Goal: Check status: Check status

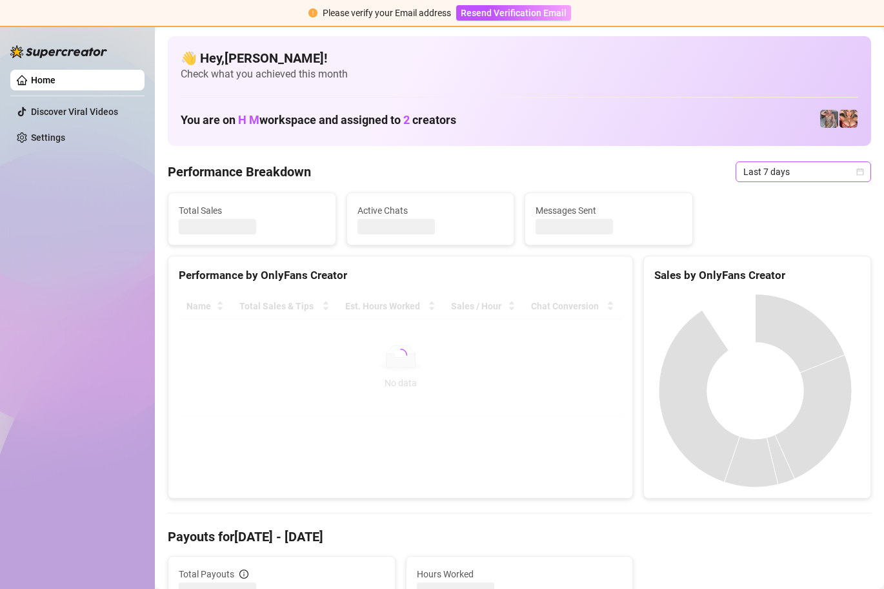
click at [851, 164] on span "Last 7 days" at bounding box center [804, 171] width 120 height 19
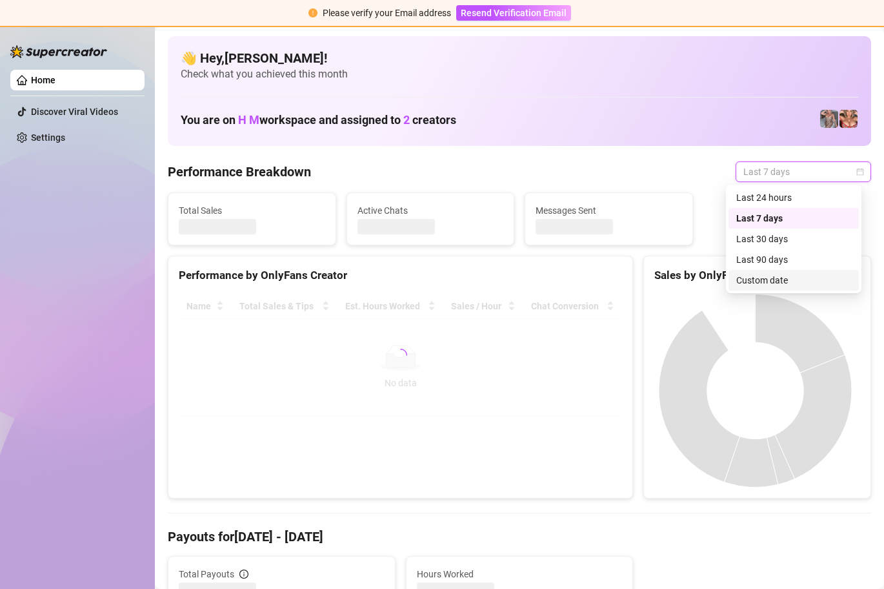
click at [778, 278] on div "Custom date" at bounding box center [793, 280] width 115 height 14
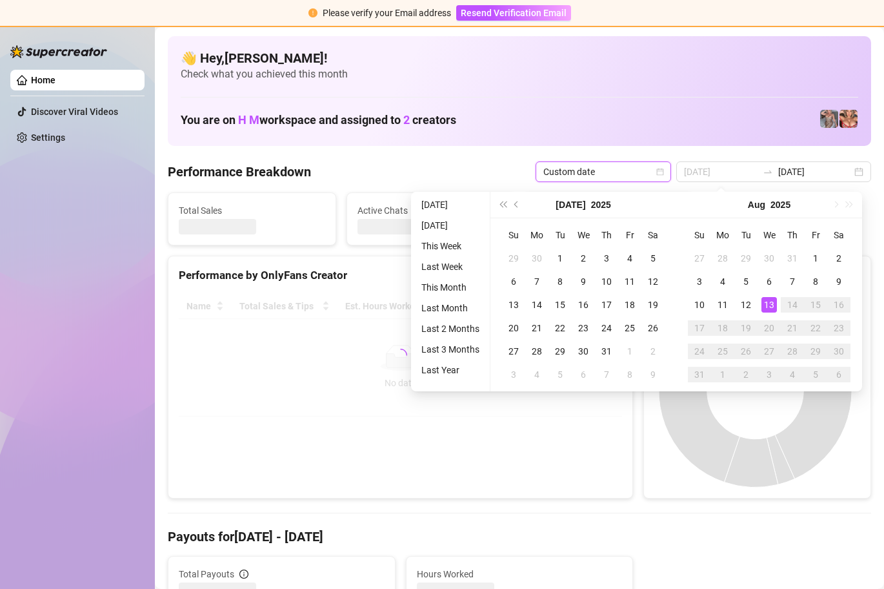
click at [767, 304] on div "13" at bounding box center [769, 304] width 15 height 15
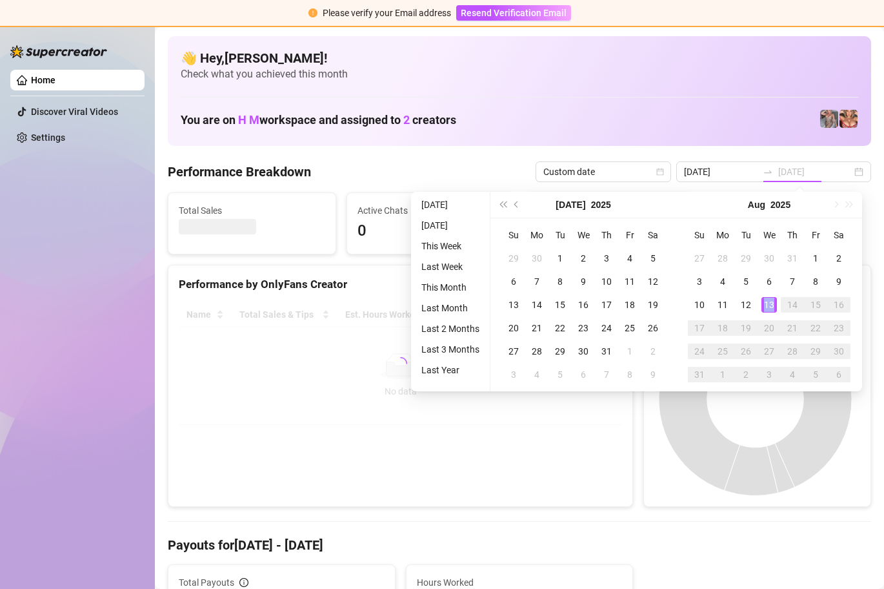
click at [767, 304] on div "13" at bounding box center [769, 304] width 15 height 15
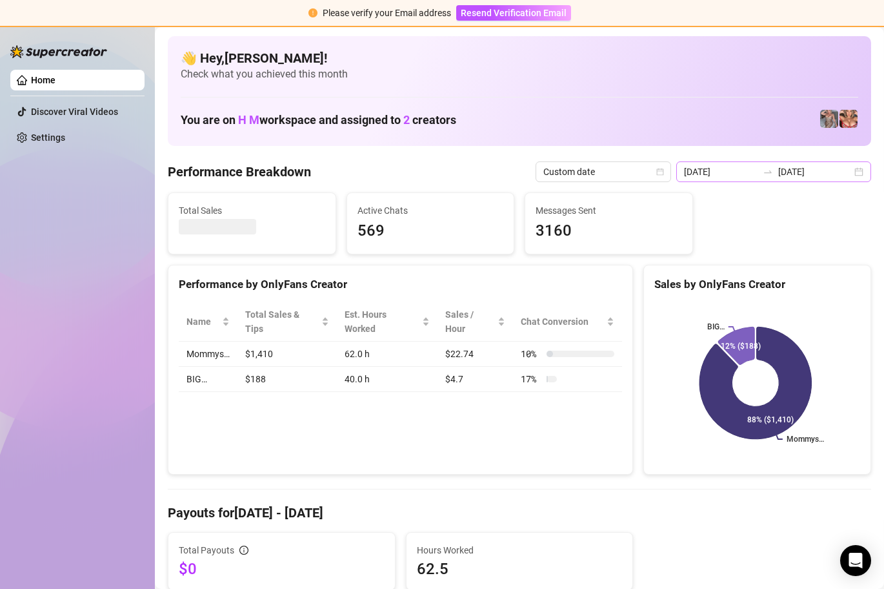
click at [849, 171] on div "[DATE] [DATE]" at bounding box center [773, 171] width 195 height 21
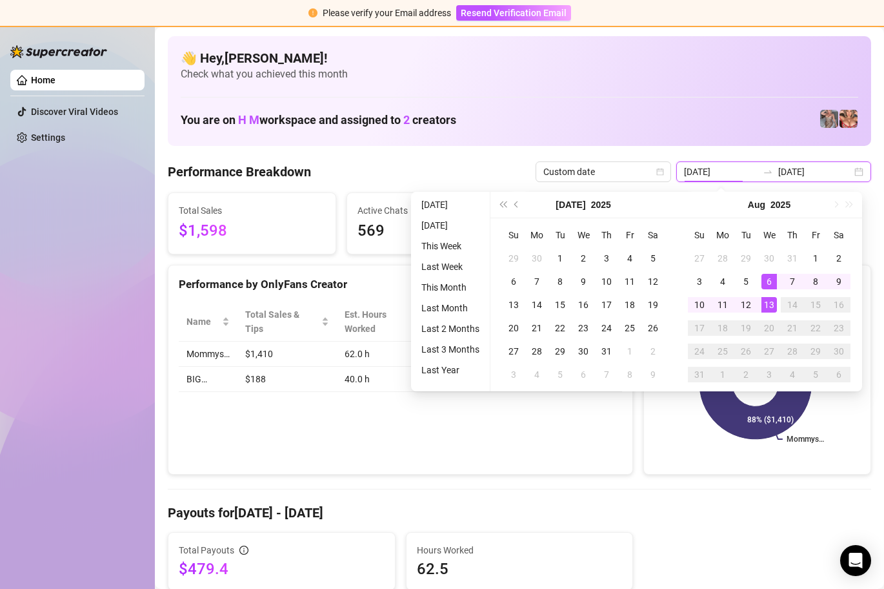
type input "[DATE]"
click at [769, 304] on div "13" at bounding box center [769, 304] width 15 height 15
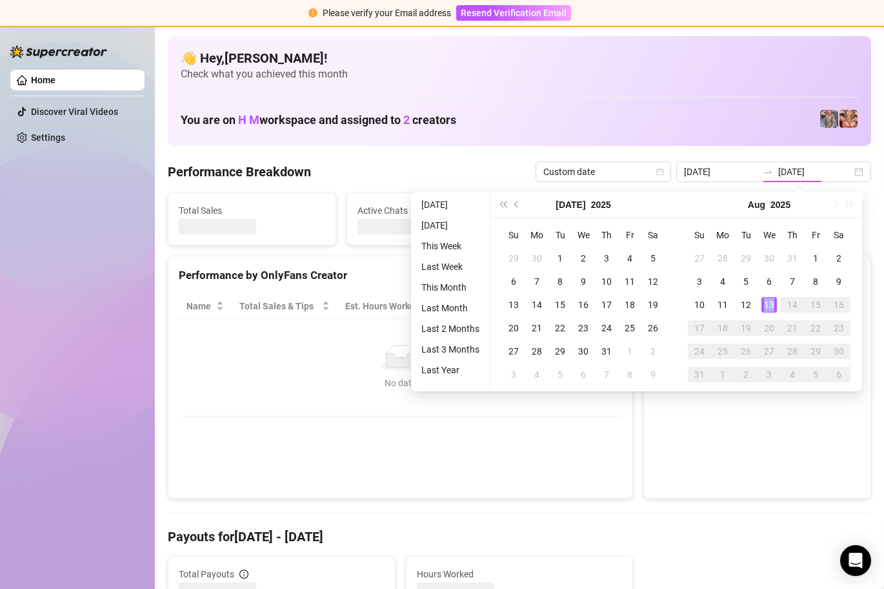
type input "[DATE]"
